Goal: Transaction & Acquisition: Register for event/course

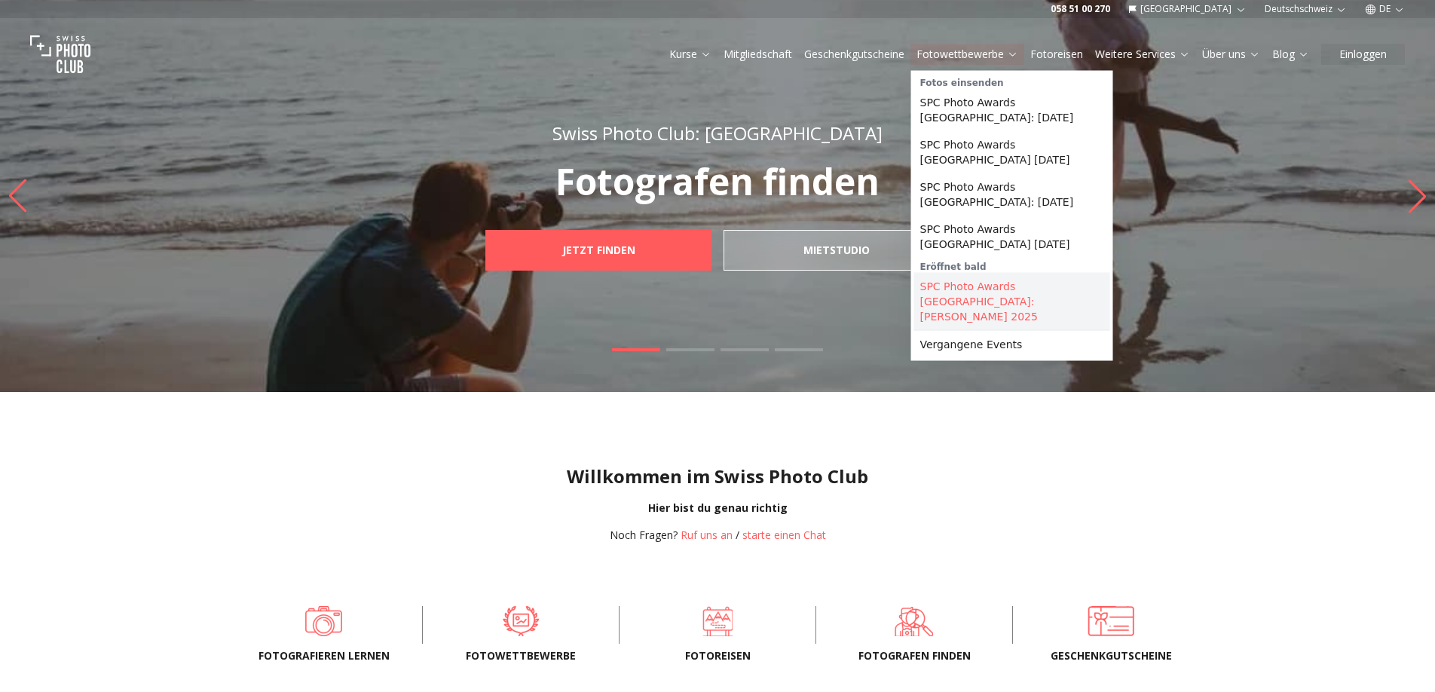
click at [953, 277] on link "SPC Photo Awards [GEOGRAPHIC_DATA]: [PERSON_NAME] 2025" at bounding box center [1012, 301] width 196 height 57
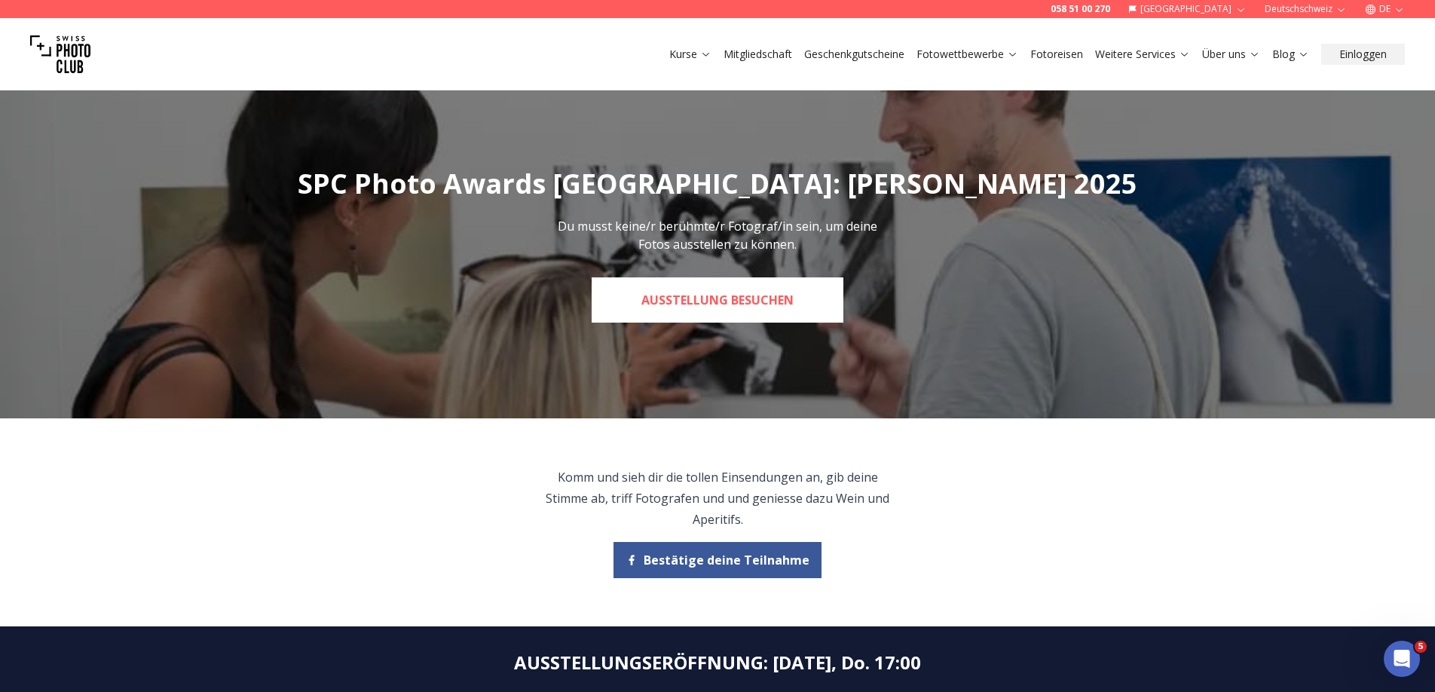
click at [715, 299] on link "Ausstellung besuchen" at bounding box center [718, 299] width 252 height 45
